Goal: Information Seeking & Learning: Learn about a topic

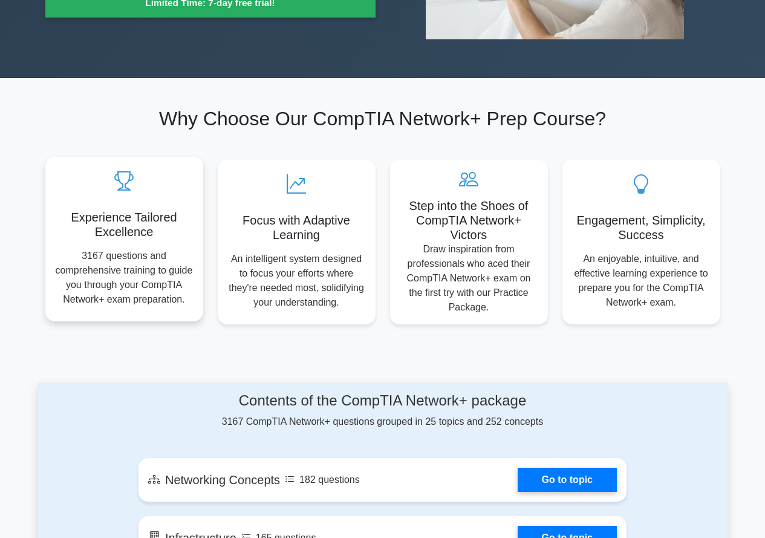
scroll to position [60, 0]
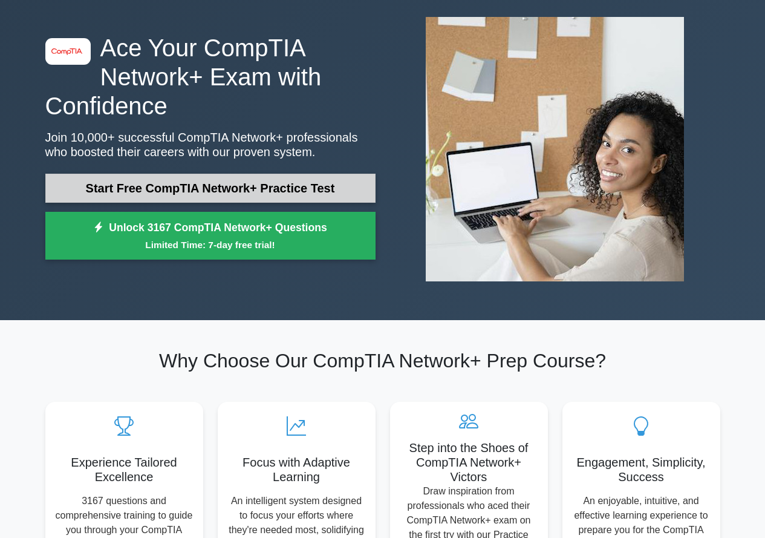
click at [186, 194] on link "Start Free CompTIA Network+ Practice Test" at bounding box center [210, 188] width 330 height 29
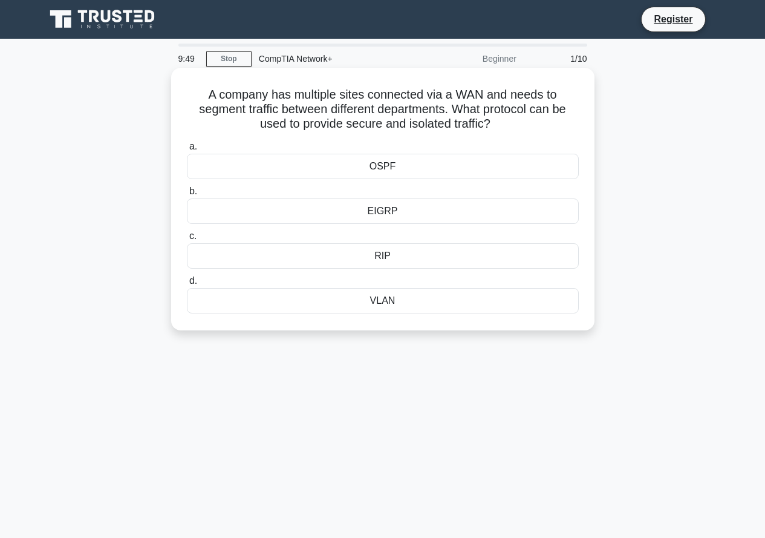
click at [351, 313] on div "VLAN" at bounding box center [383, 300] width 392 height 25
click at [187, 285] on input "d. VLAN" at bounding box center [187, 281] width 0 height 8
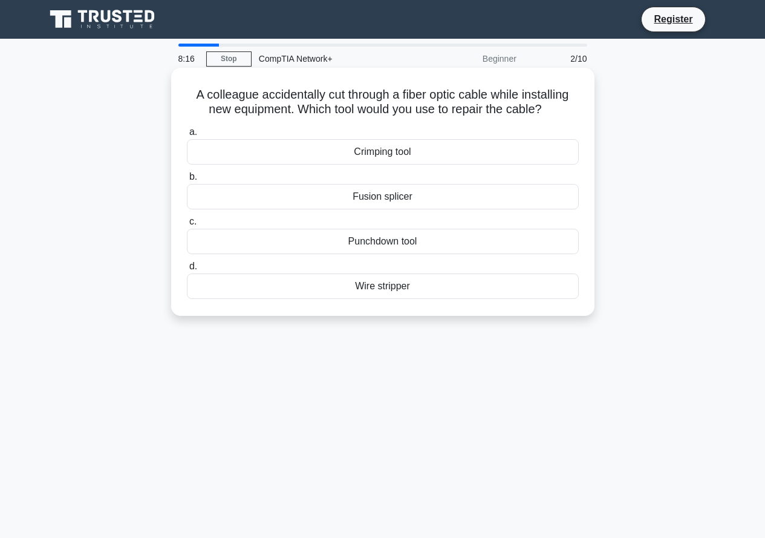
click at [386, 157] on div "Crimping tool" at bounding box center [383, 151] width 392 height 25
click at [187, 136] on input "a. Crimping tool" at bounding box center [187, 132] width 0 height 8
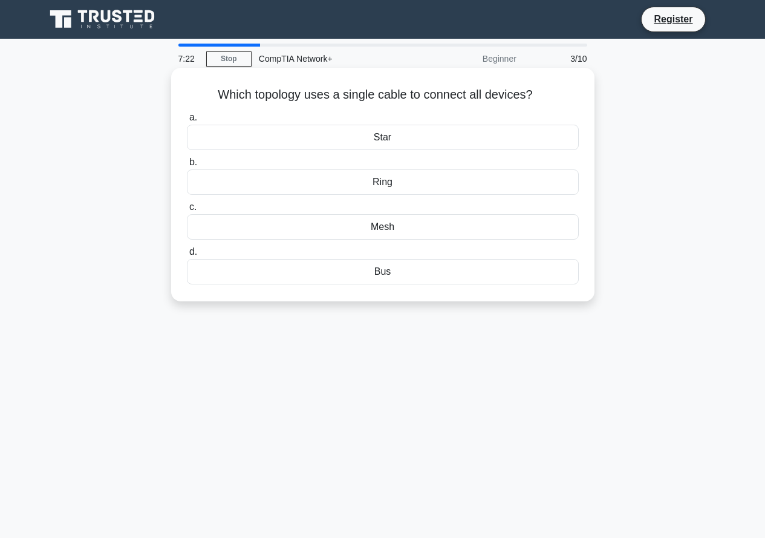
click at [348, 275] on div "Bus" at bounding box center [383, 271] width 392 height 25
click at [187, 256] on input "d. Bus" at bounding box center [187, 252] width 0 height 8
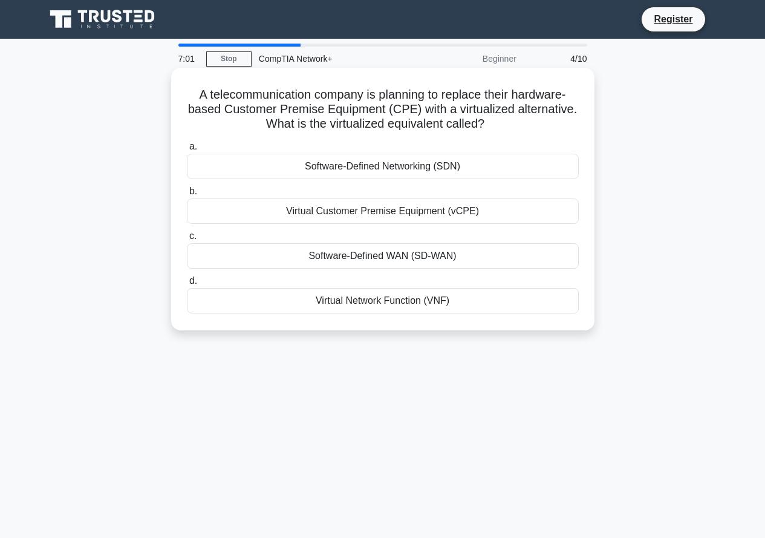
click at [362, 212] on div "Virtual Customer Premise Equipment (vCPE)" at bounding box center [383, 210] width 392 height 25
click at [187, 195] on input "b. Virtual Customer Premise Equipment (vCPE)" at bounding box center [187, 191] width 0 height 8
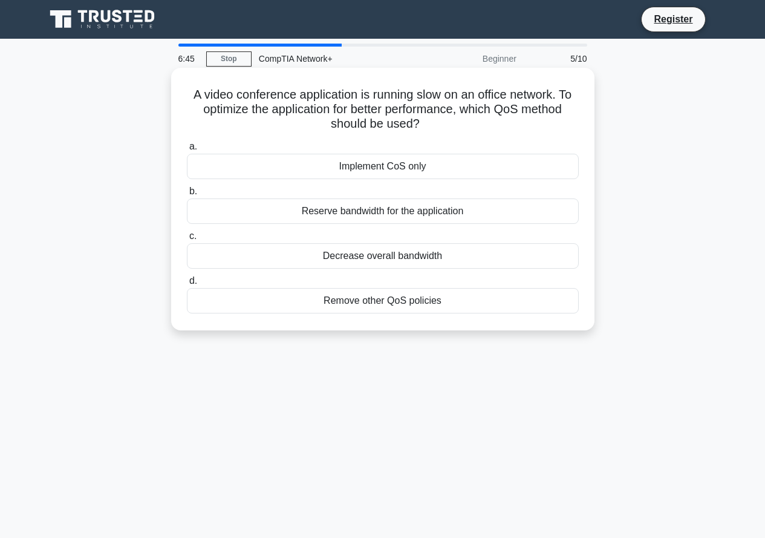
click at [352, 211] on div "Reserve bandwidth for the application" at bounding box center [383, 210] width 392 height 25
click at [187, 195] on input "b. Reserve bandwidth for the application" at bounding box center [187, 191] width 0 height 8
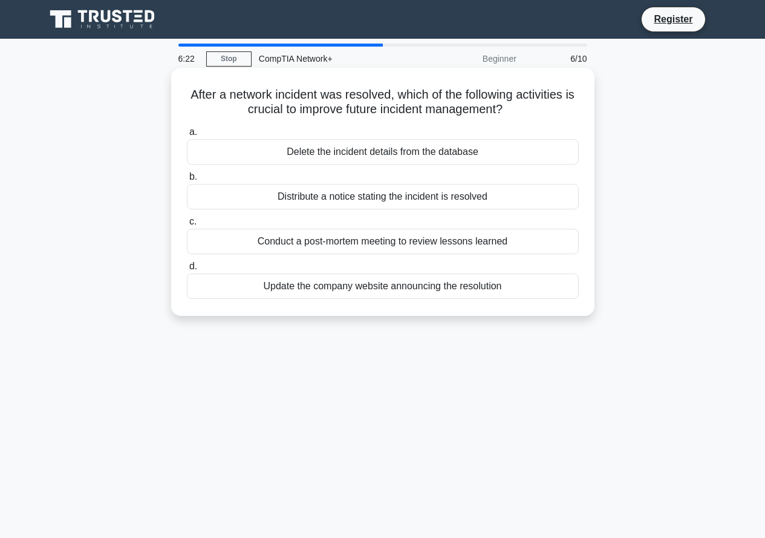
click at [327, 288] on div "Update the company website announcing the resolution" at bounding box center [383, 285] width 392 height 25
click at [187, 270] on input "d. Update the company website announcing the resolution" at bounding box center [187, 266] width 0 height 8
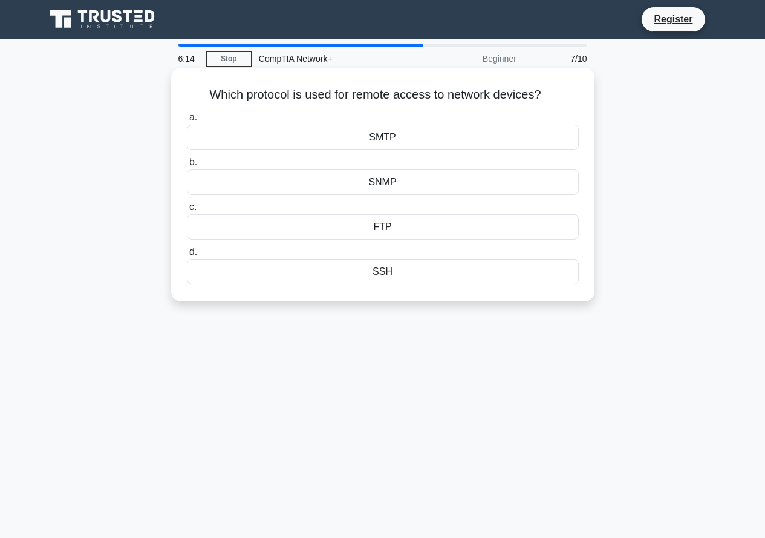
drag, startPoint x: 195, startPoint y: 93, endPoint x: 547, endPoint y: 93, distance: 352.0
click at [548, 93] on h5 "Which protocol is used for remote access to network devices? .spinner_0XTQ{tran…" at bounding box center [383, 95] width 394 height 16
copy h5 "Which protocol is used for remote access to network devices?"
click at [438, 270] on div "SSH" at bounding box center [383, 271] width 392 height 25
click at [187, 256] on input "d. SSH" at bounding box center [187, 252] width 0 height 8
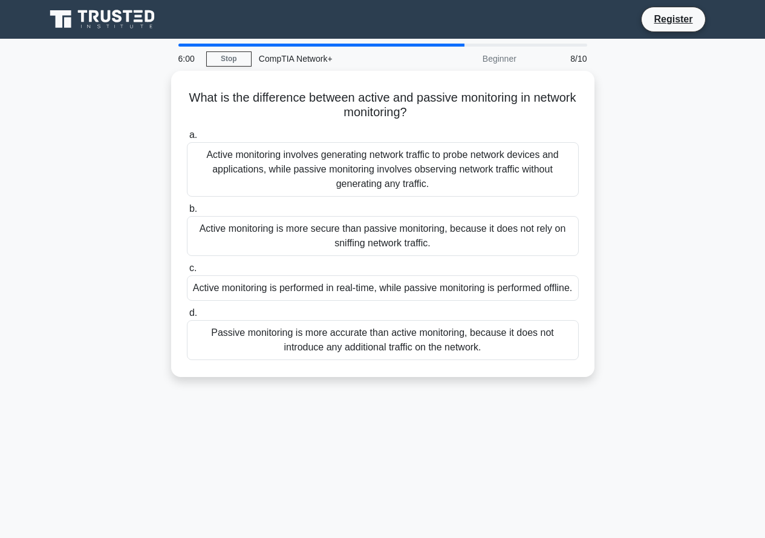
click at [676, 149] on div "What is the difference between active and passive monitoring in network monitor…" at bounding box center [382, 231] width 689 height 321
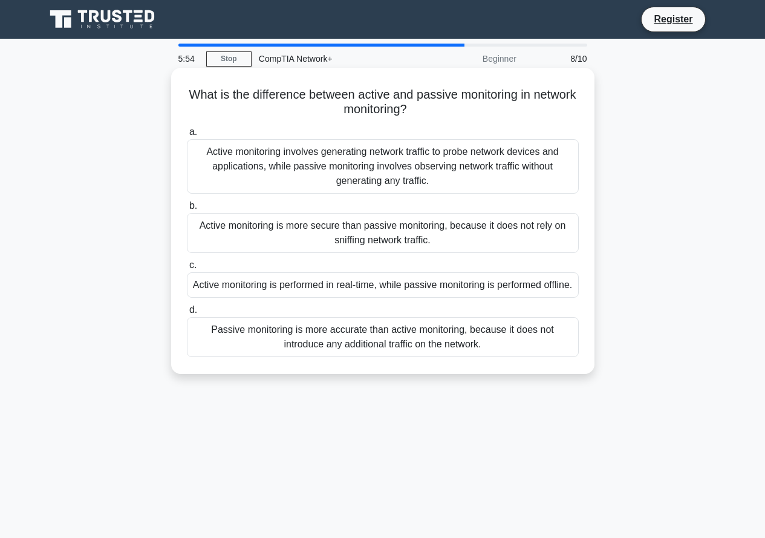
click at [402, 236] on div "Active monitoring is more secure than passive monitoring, because it does not r…" at bounding box center [383, 233] width 392 height 40
click at [187, 210] on input "b. Active monitoring is more secure than passive monitoring, because it does no…" at bounding box center [187, 206] width 0 height 8
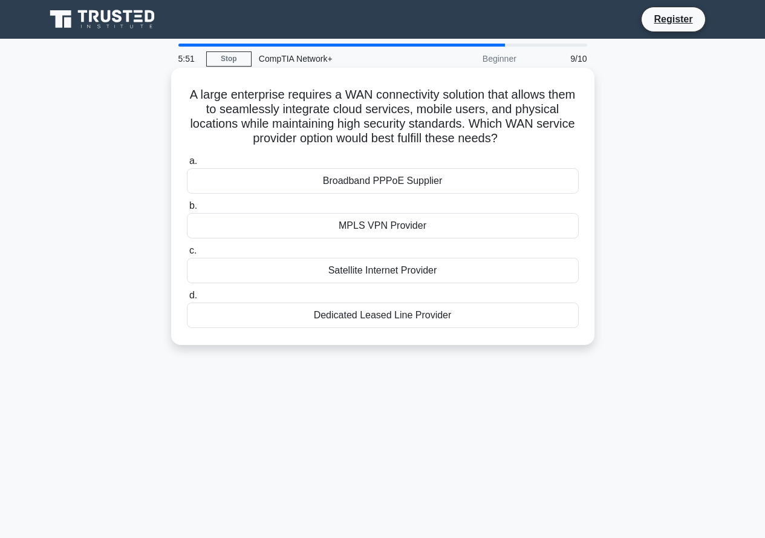
click at [389, 273] on div "Satellite Internet Provider" at bounding box center [383, 270] width 392 height 25
click at [187, 255] on input "c. Satellite Internet Provider" at bounding box center [187, 251] width 0 height 8
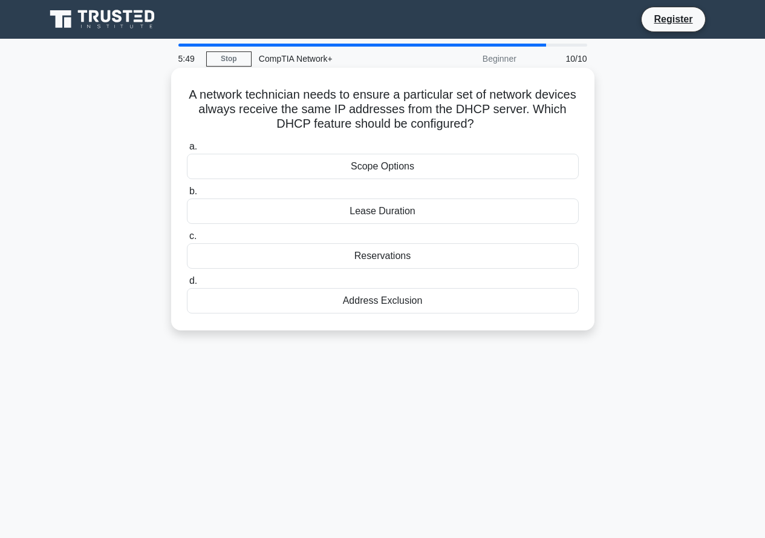
click at [386, 256] on div "Reservations" at bounding box center [383, 255] width 392 height 25
click at [187, 240] on input "c. Reservations" at bounding box center [187, 236] width 0 height 8
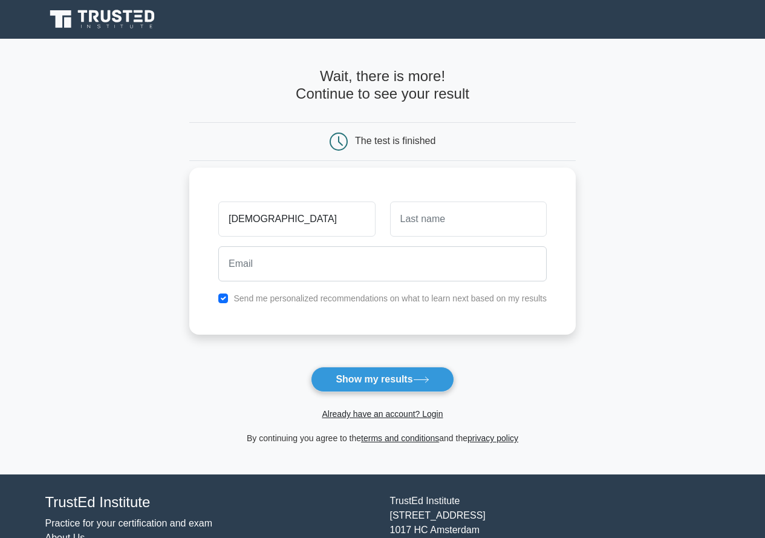
type input "[DEMOGRAPHIC_DATA]"
type input "[PERSON_NAME]"
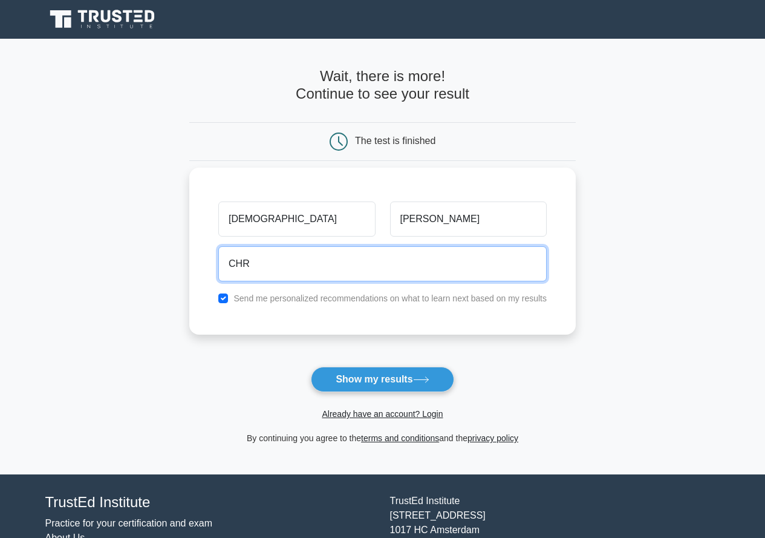
type input "[EMAIL_ADDRESS][DOMAIN_NAME]"
click at [311, 367] on button "Show my results" at bounding box center [382, 379] width 143 height 25
